Goal: Task Accomplishment & Management: Complete application form

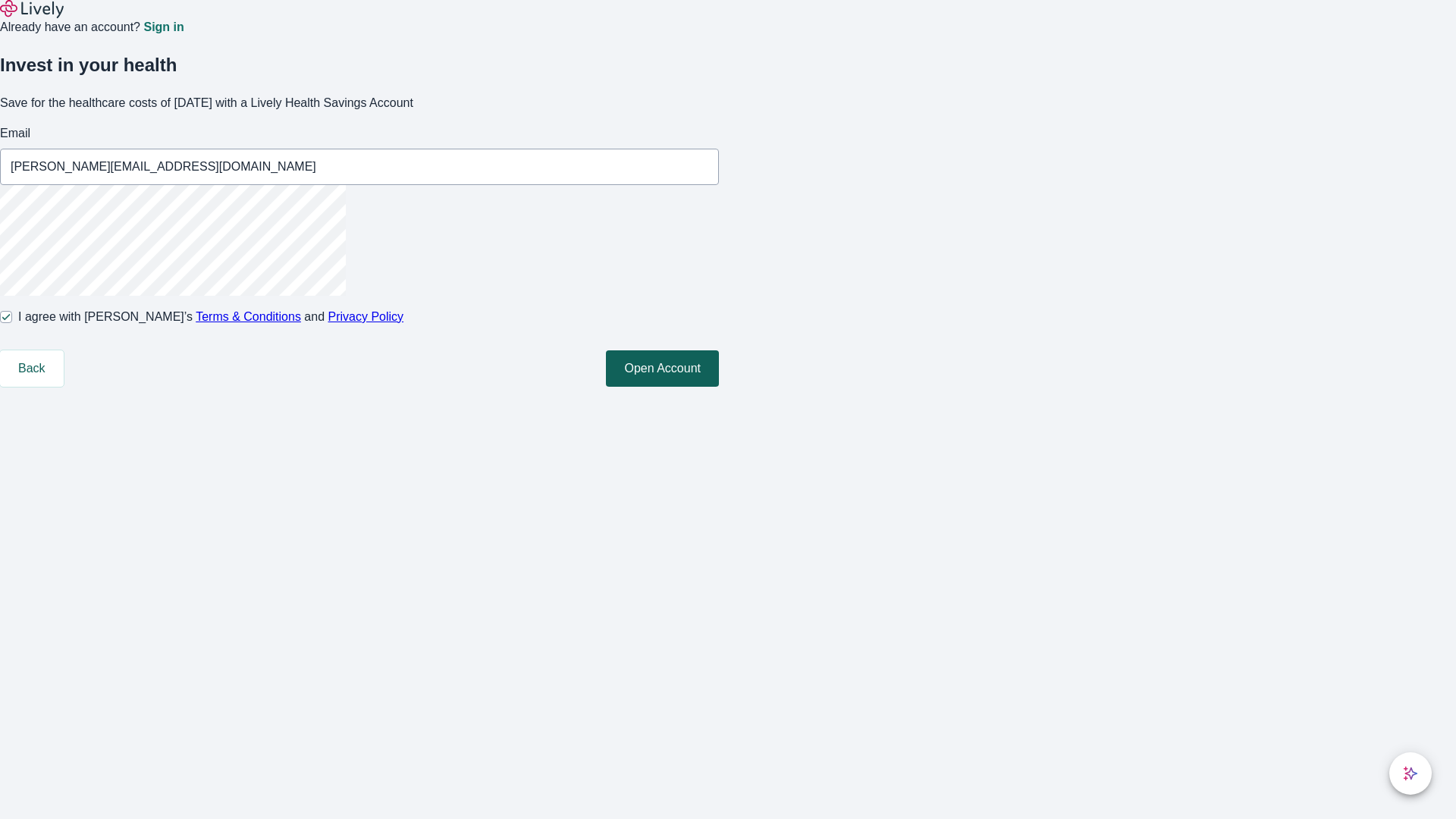
click at [719, 387] on button "Open Account" at bounding box center [662, 369] width 113 height 36
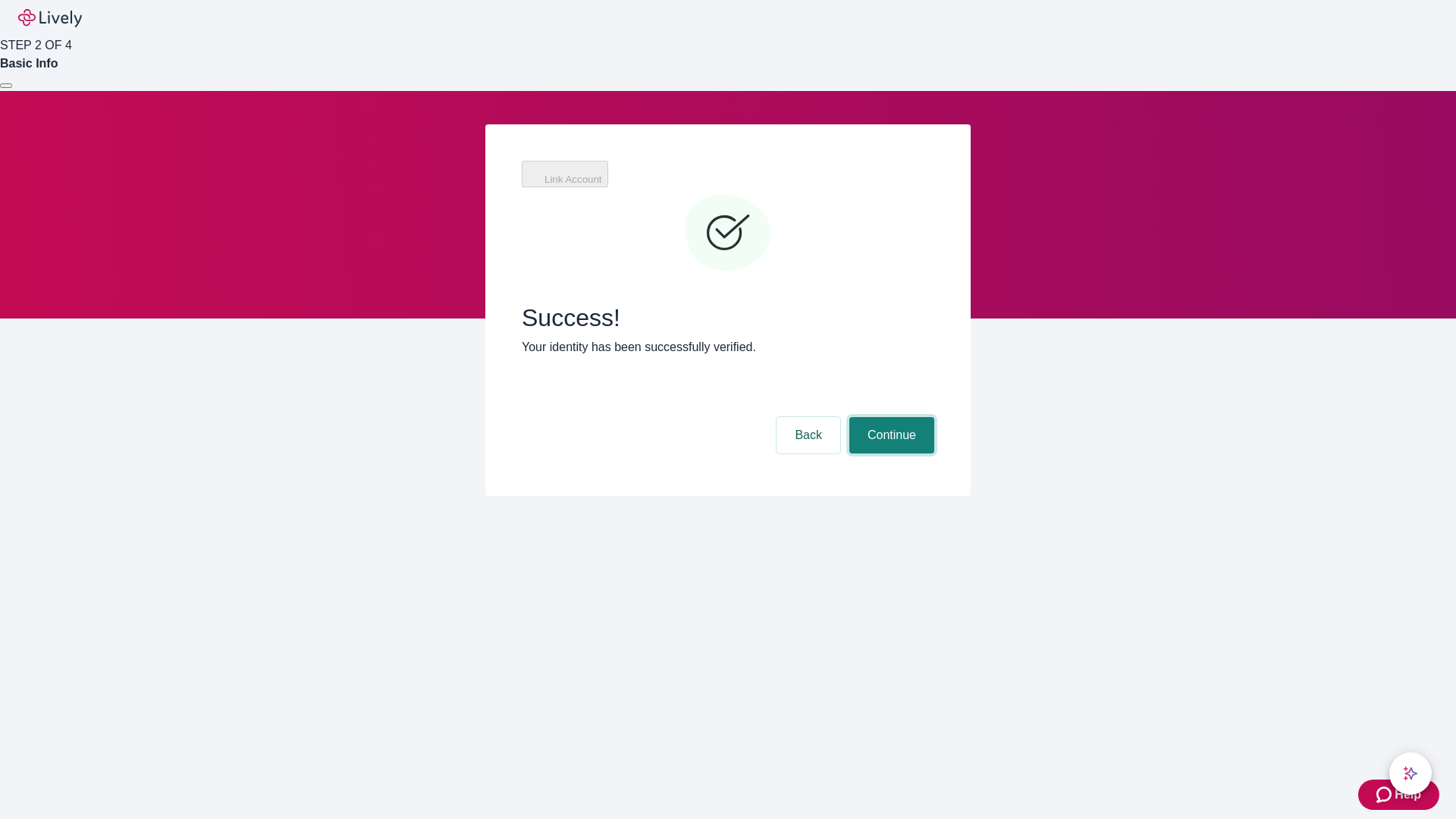
click at [890, 417] on button "Continue" at bounding box center [892, 435] width 85 height 36
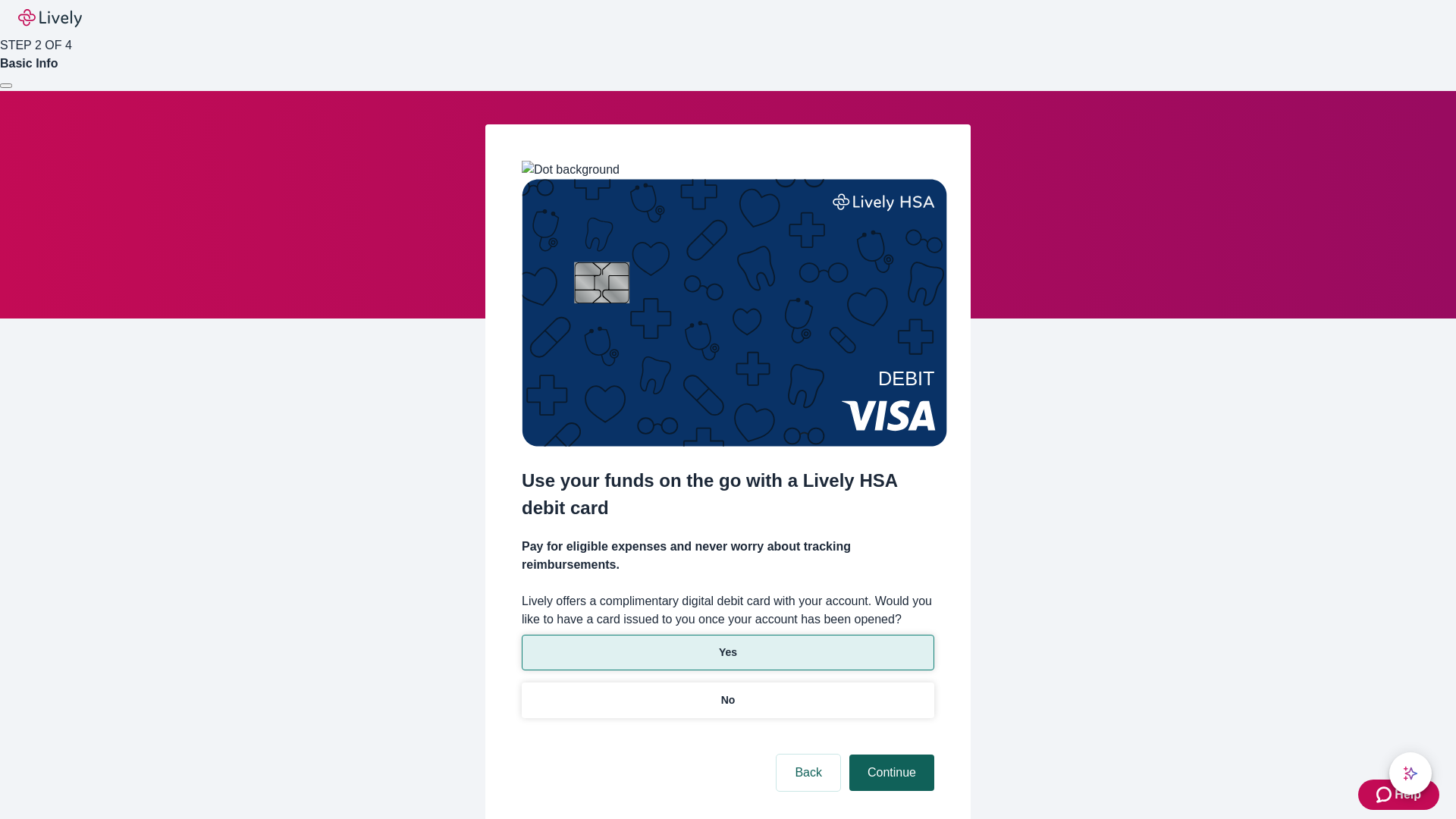
click at [728, 692] on p "No" at bounding box center [728, 700] width 15 height 16
click at [890, 754] on button "Continue" at bounding box center [892, 772] width 85 height 36
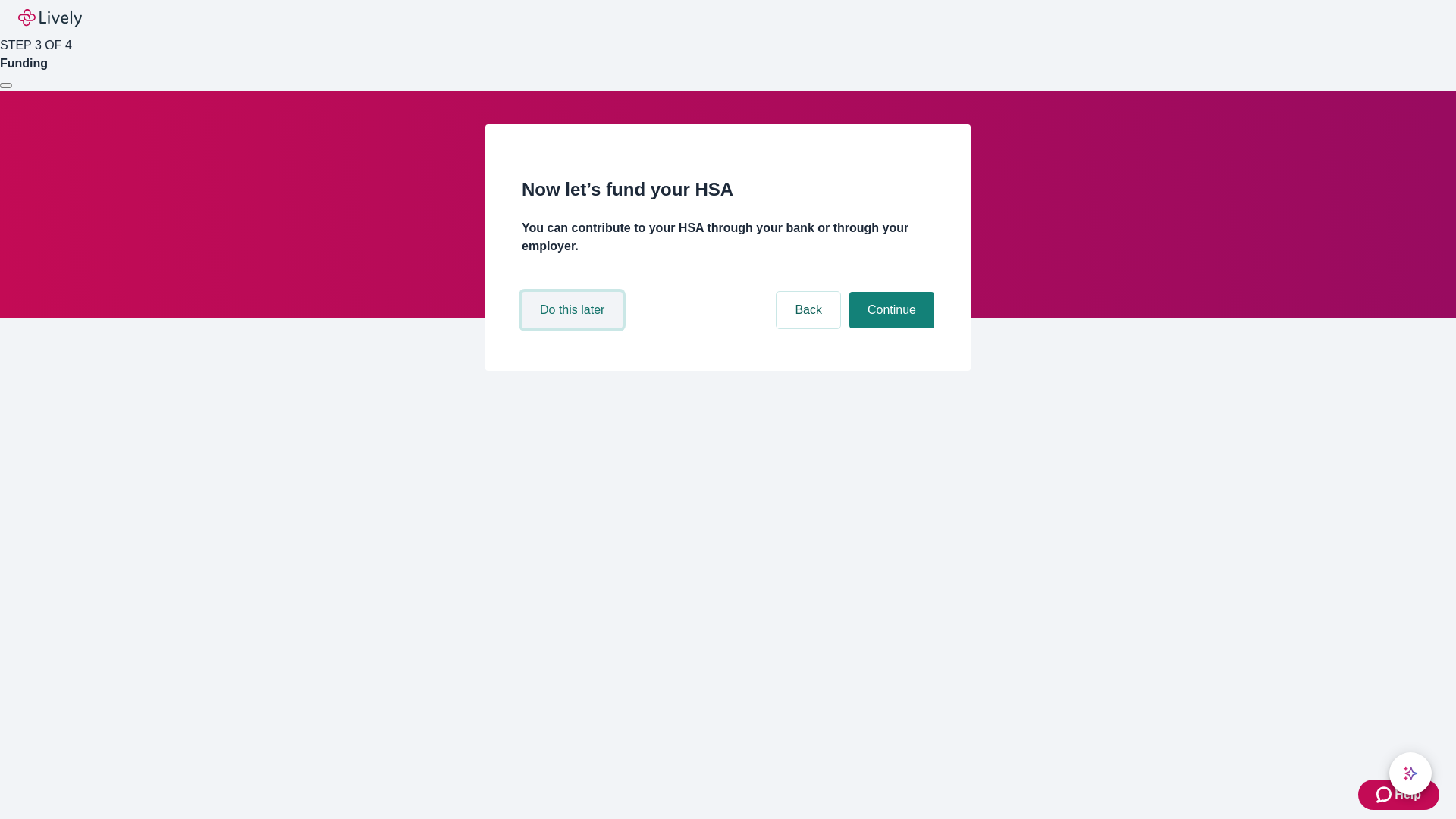
click at [574, 329] on button "Do this later" at bounding box center [572, 310] width 101 height 36
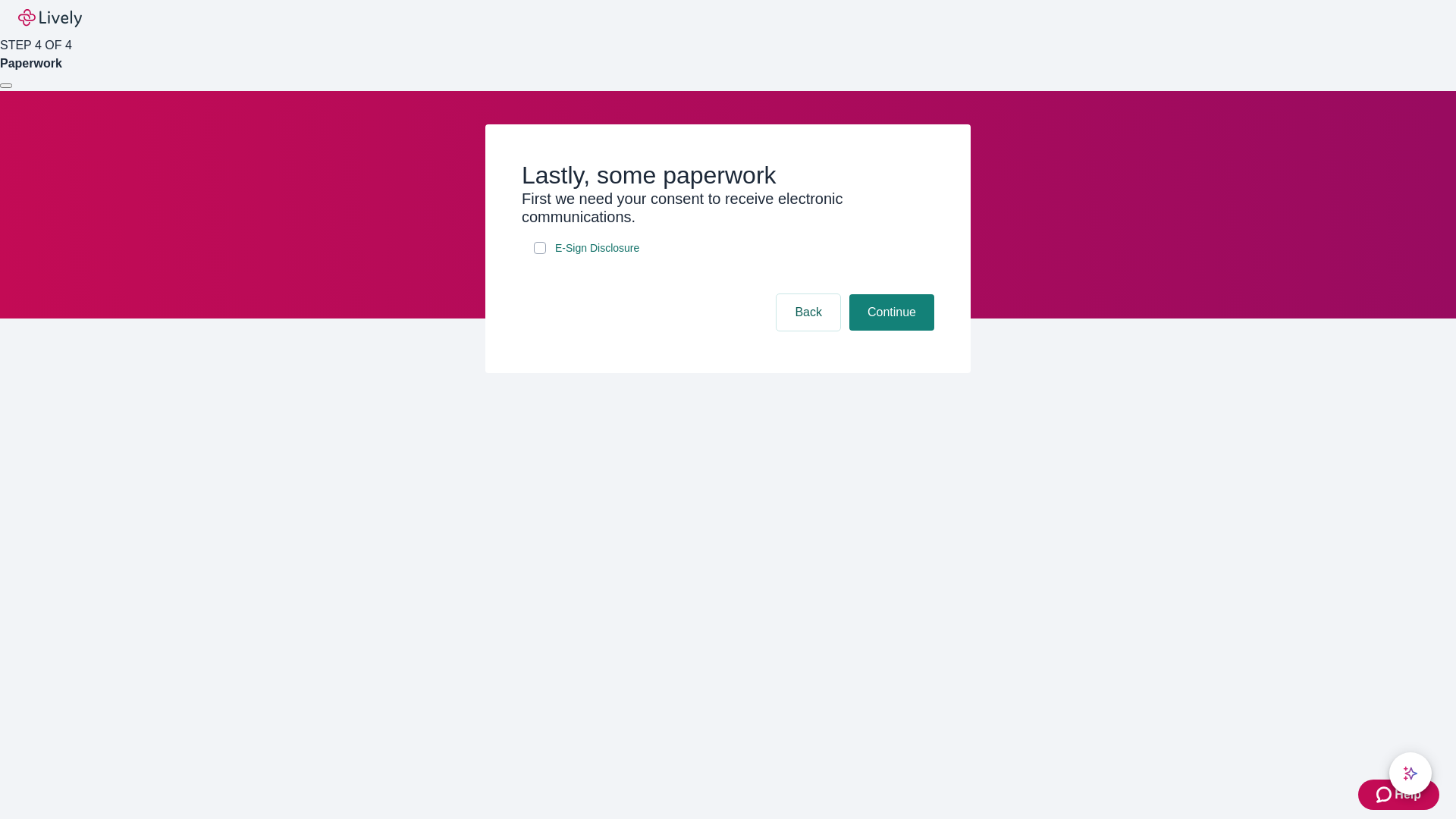
click at [540, 254] on input "E-Sign Disclosure" at bounding box center [540, 248] width 12 height 12
checkbox input "true"
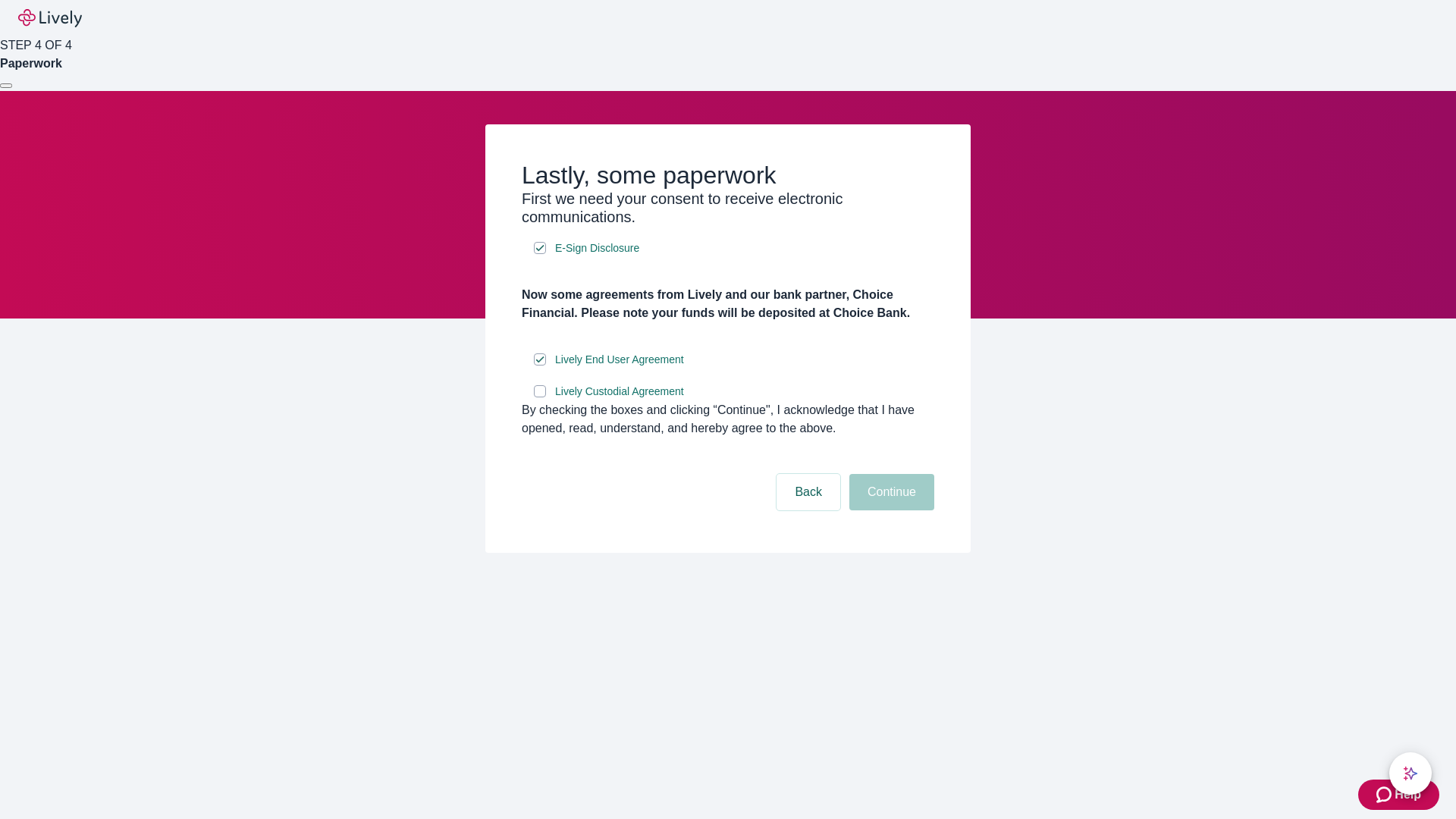
click at [540, 397] on input "Lively Custodial Agreement" at bounding box center [540, 391] width 12 height 12
checkbox input "true"
click at [890, 510] on button "Continue" at bounding box center [892, 492] width 85 height 36
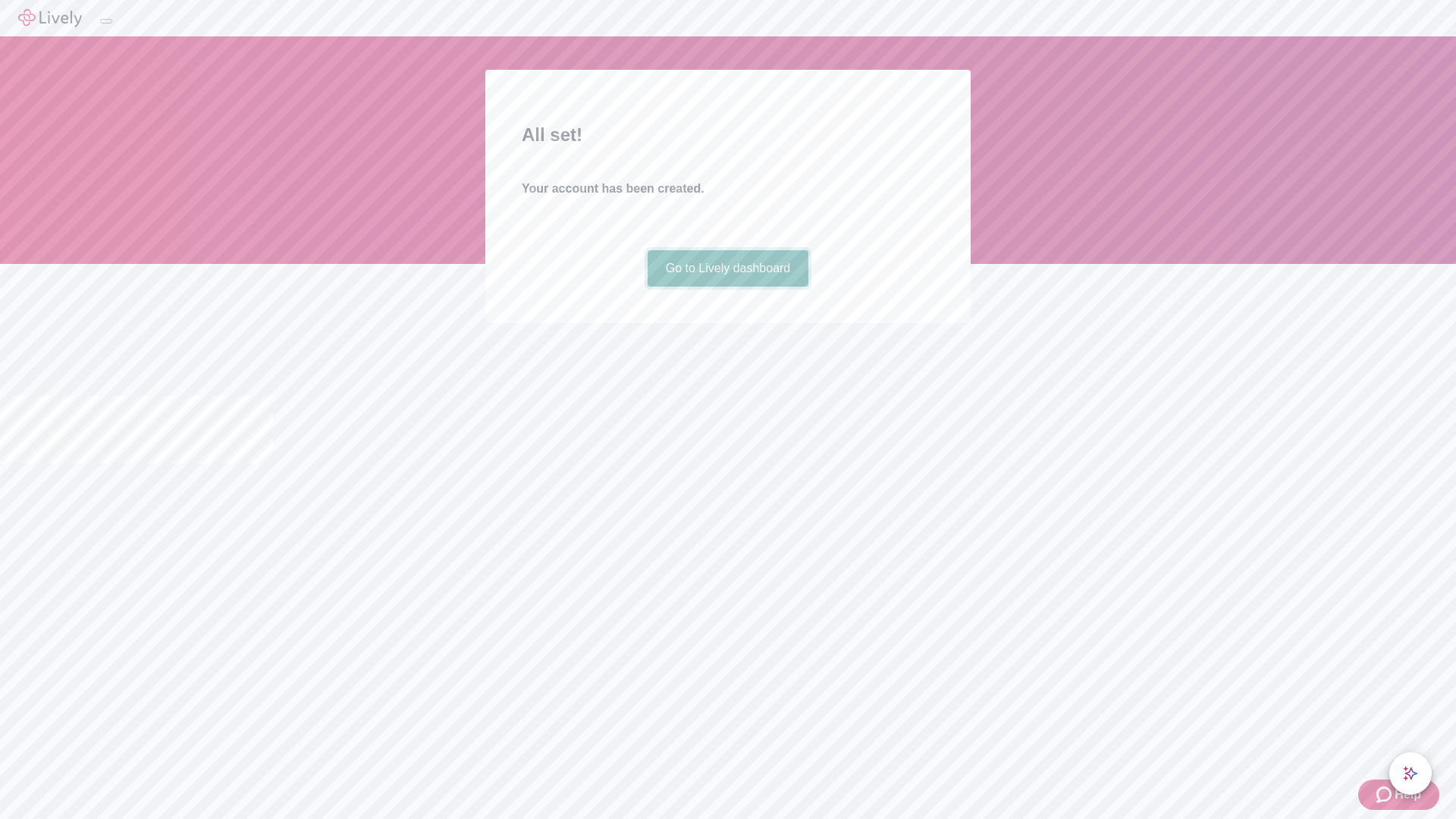
click at [728, 287] on link "Go to Lively dashboard" at bounding box center [728, 268] width 161 height 36
